Goal: Task Accomplishment & Management: Use online tool/utility

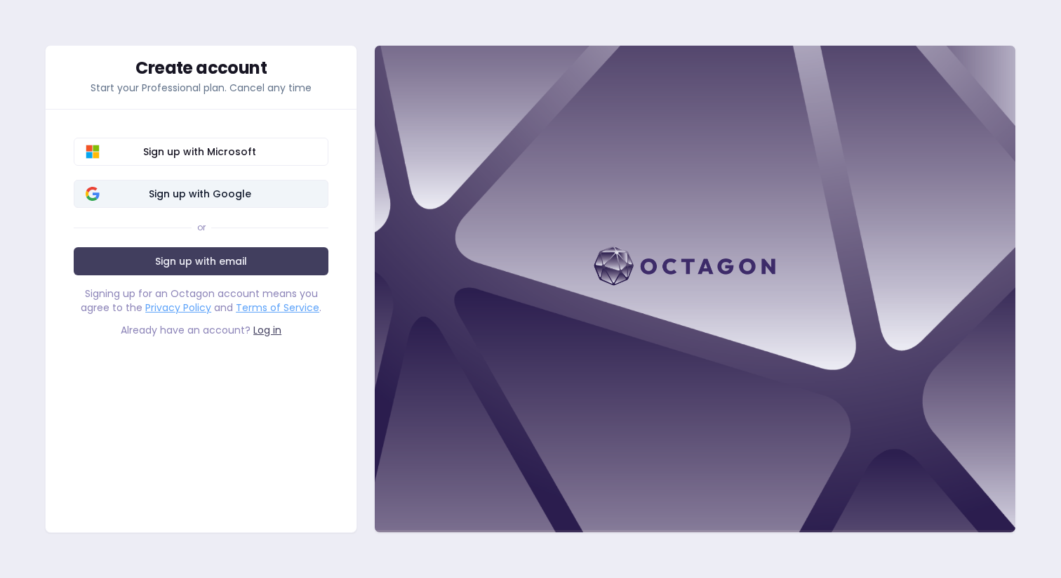
click at [172, 189] on span "Sign up with Google" at bounding box center [200, 194] width 234 height 14
drag, startPoint x: 177, startPoint y: 180, endPoint x: 174, endPoint y: 189, distance: 9.5
click at [177, 180] on button "Sign up with Google" at bounding box center [201, 194] width 255 height 28
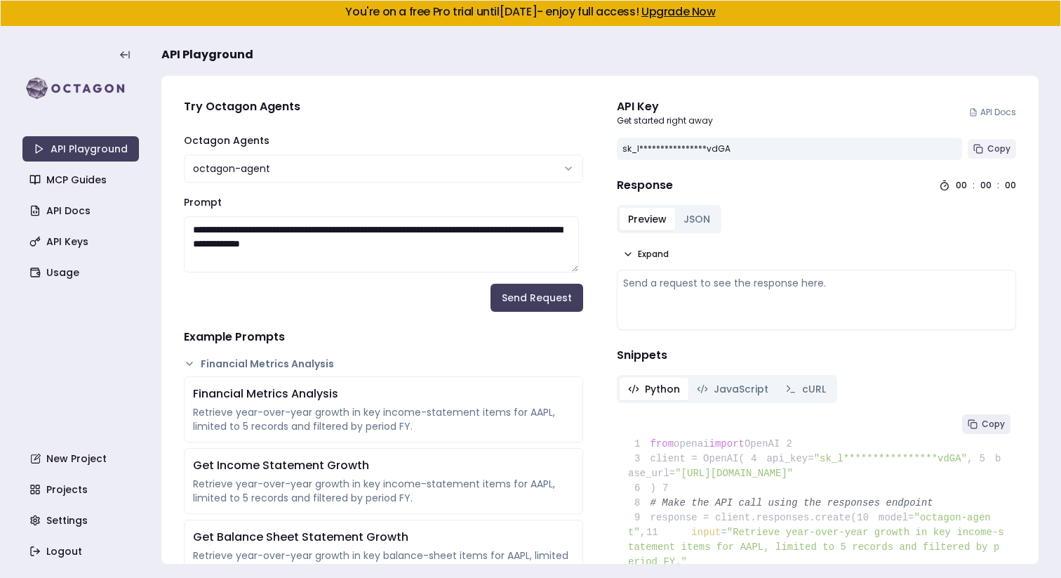
click at [987, 148] on span "Copy" at bounding box center [998, 148] width 23 height 11
click at [697, 217] on button "JSON" at bounding box center [697, 219] width 44 height 22
click at [644, 211] on button "Preview" at bounding box center [647, 219] width 55 height 22
click at [676, 219] on button "JSON" at bounding box center [697, 219] width 44 height 22
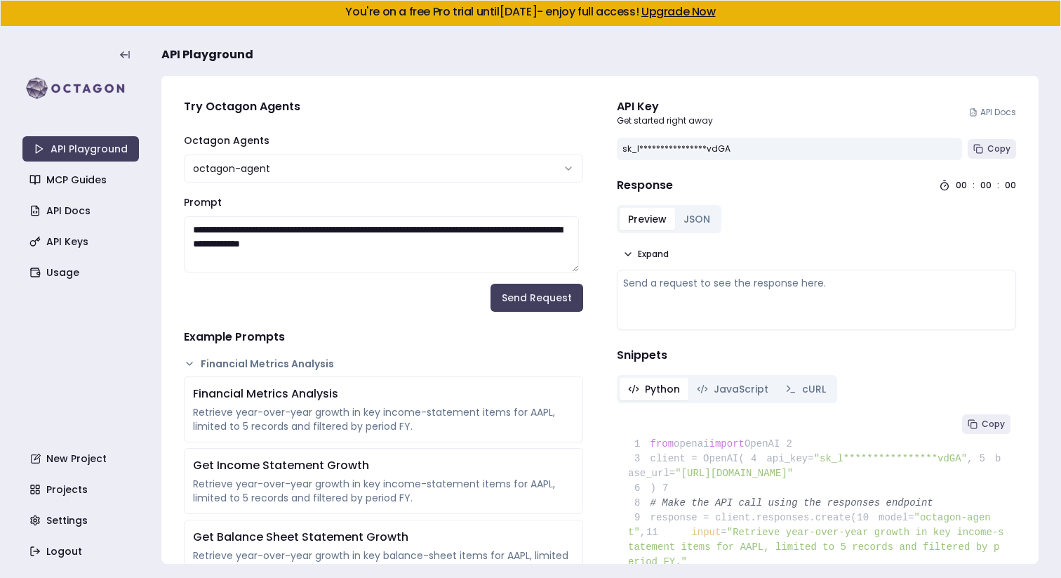
click at [622, 215] on button "Preview" at bounding box center [647, 219] width 55 height 22
